Goal: Task Accomplishment & Management: Manage account settings

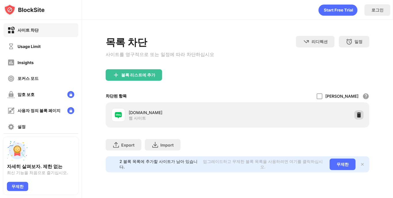
click at [360, 112] on img at bounding box center [359, 115] width 6 height 6
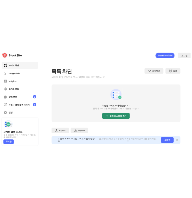
scroll to position [7, 0]
